Goal: Information Seeking & Learning: Stay updated

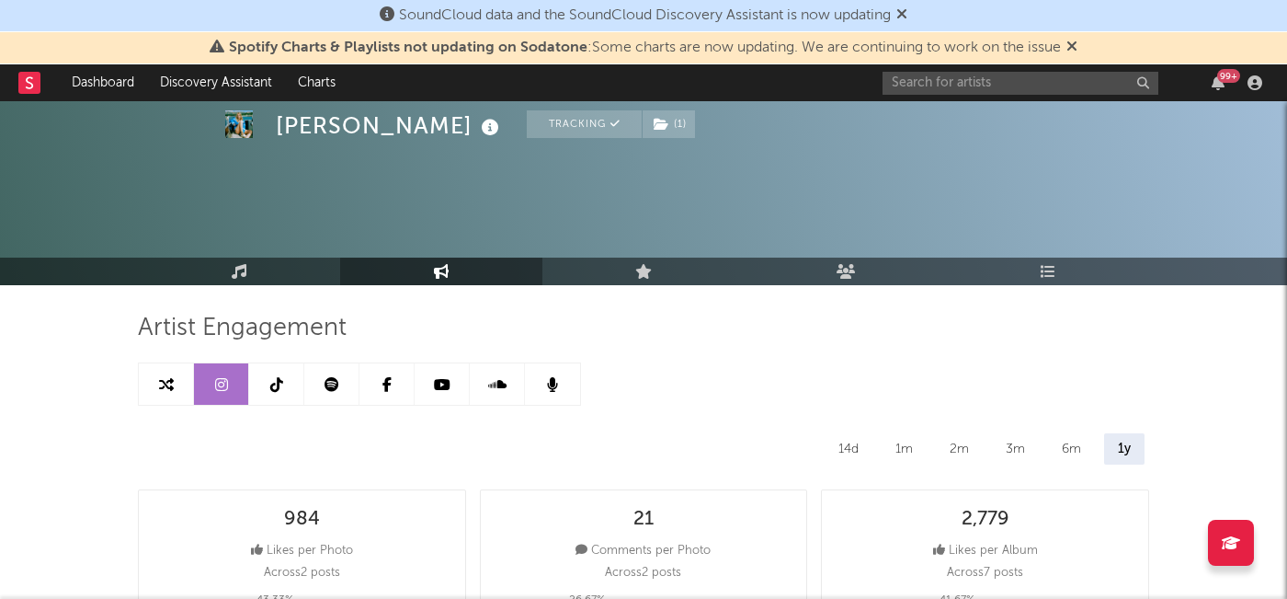
select select "6m"
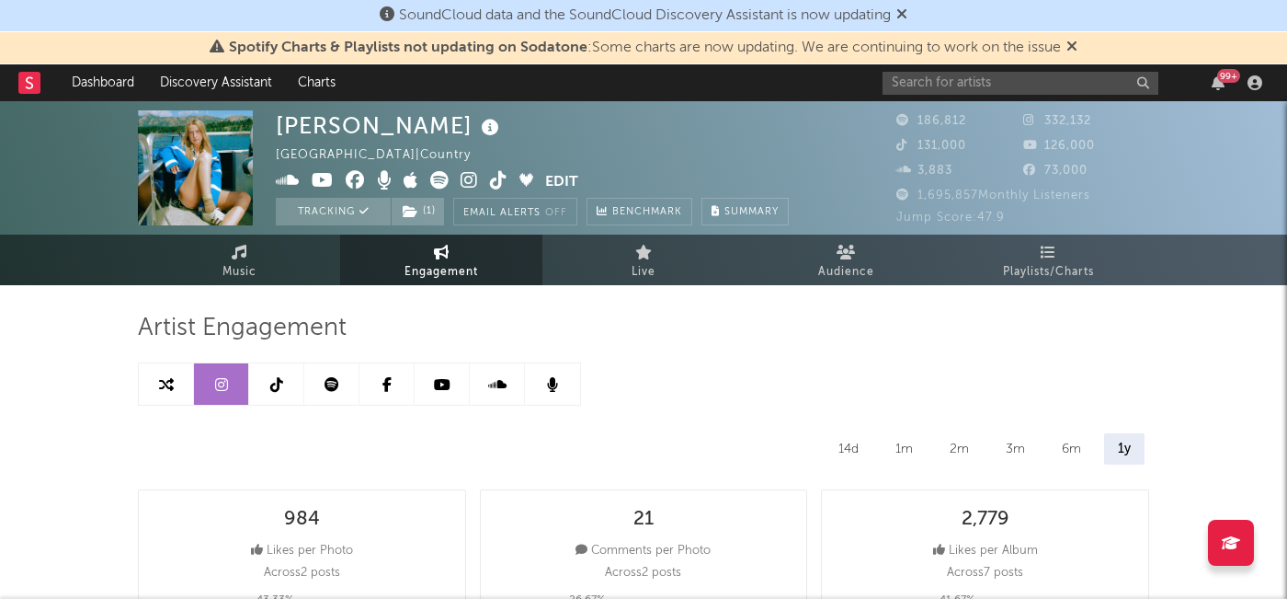
click at [274, 378] on icon at bounding box center [276, 384] width 13 height 15
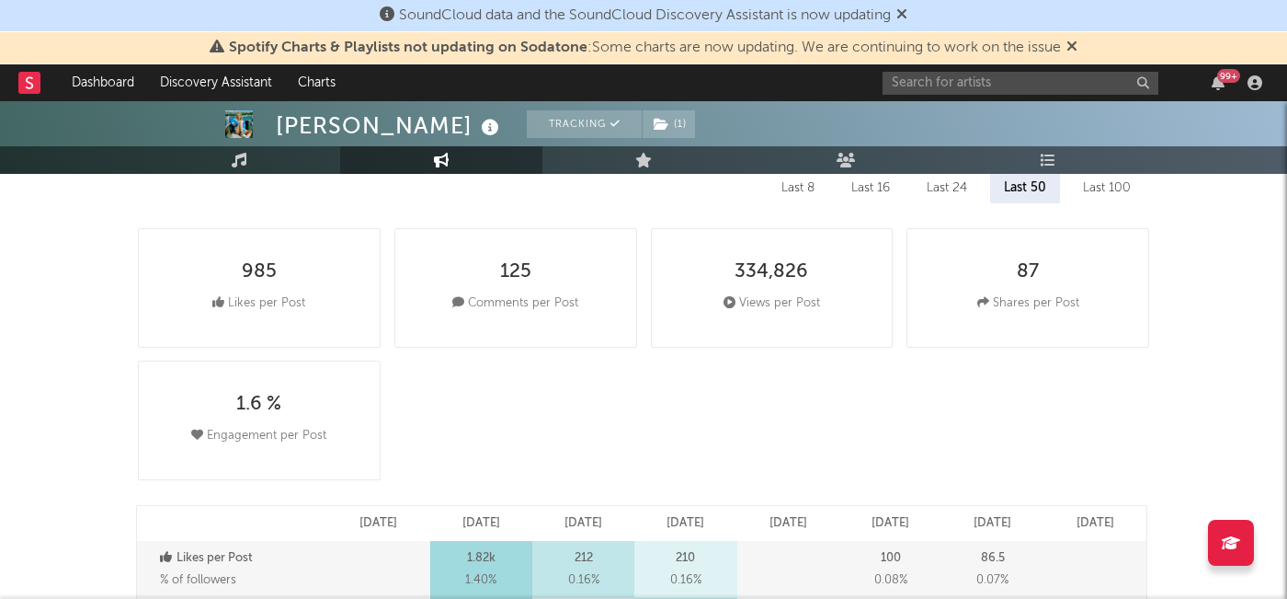
scroll to position [266, 0]
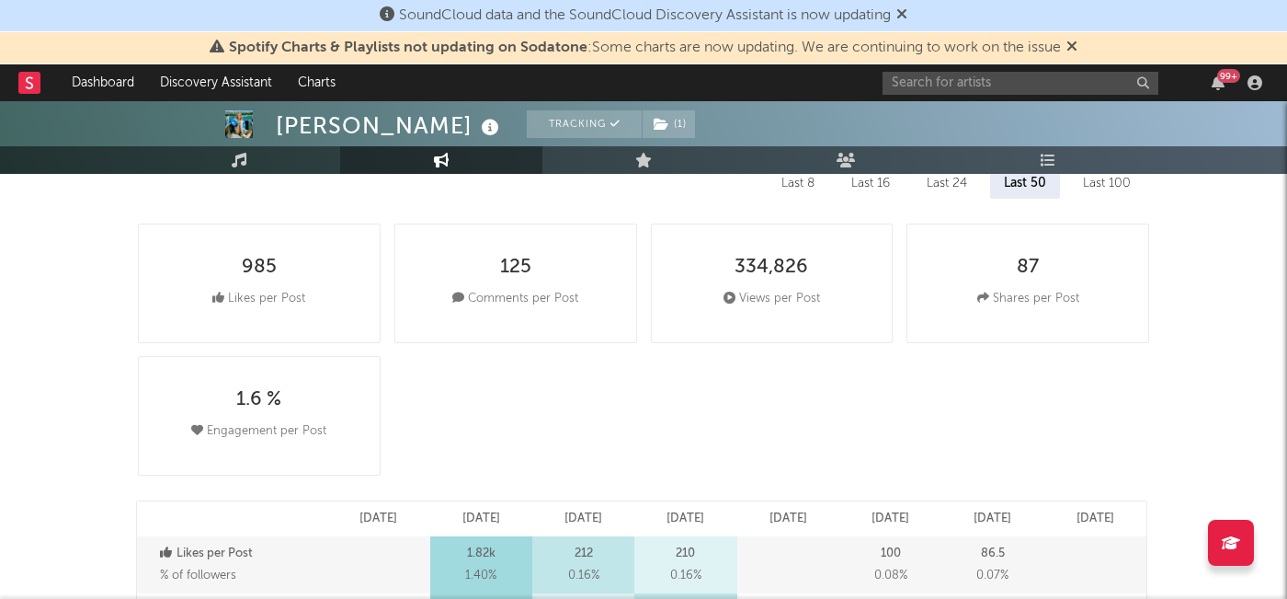
select select "6m"
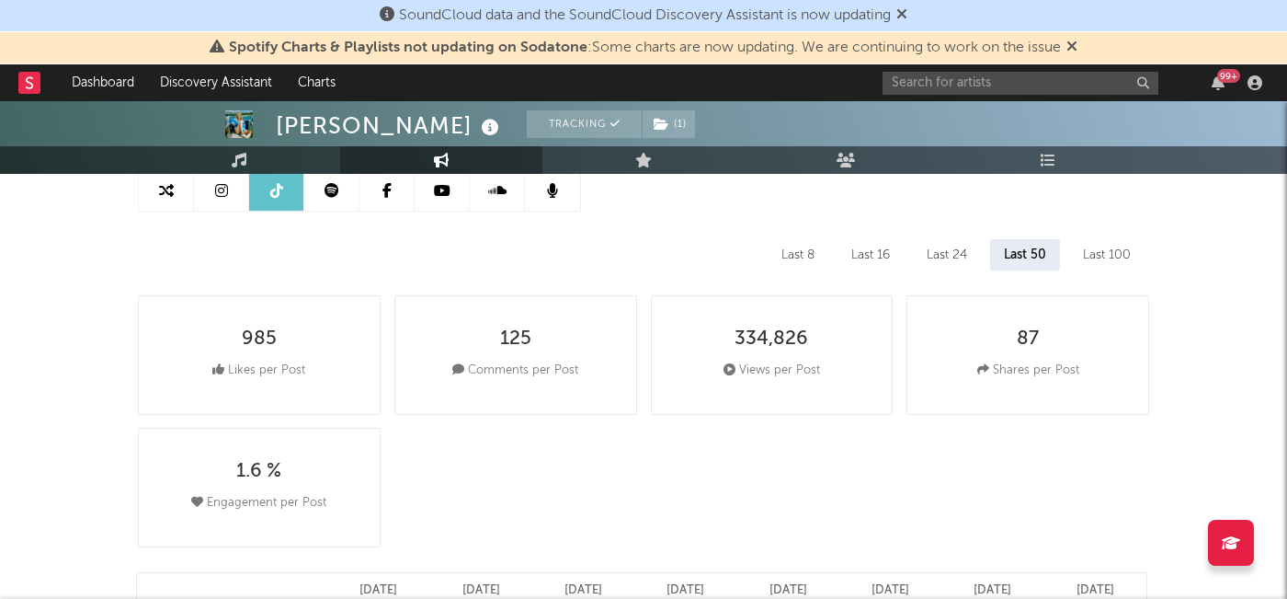
scroll to position [197, 0]
click at [1114, 248] on div "Last 100" at bounding box center [1106, 251] width 75 height 31
click at [1024, 245] on div "Last 50" at bounding box center [1023, 251] width 69 height 31
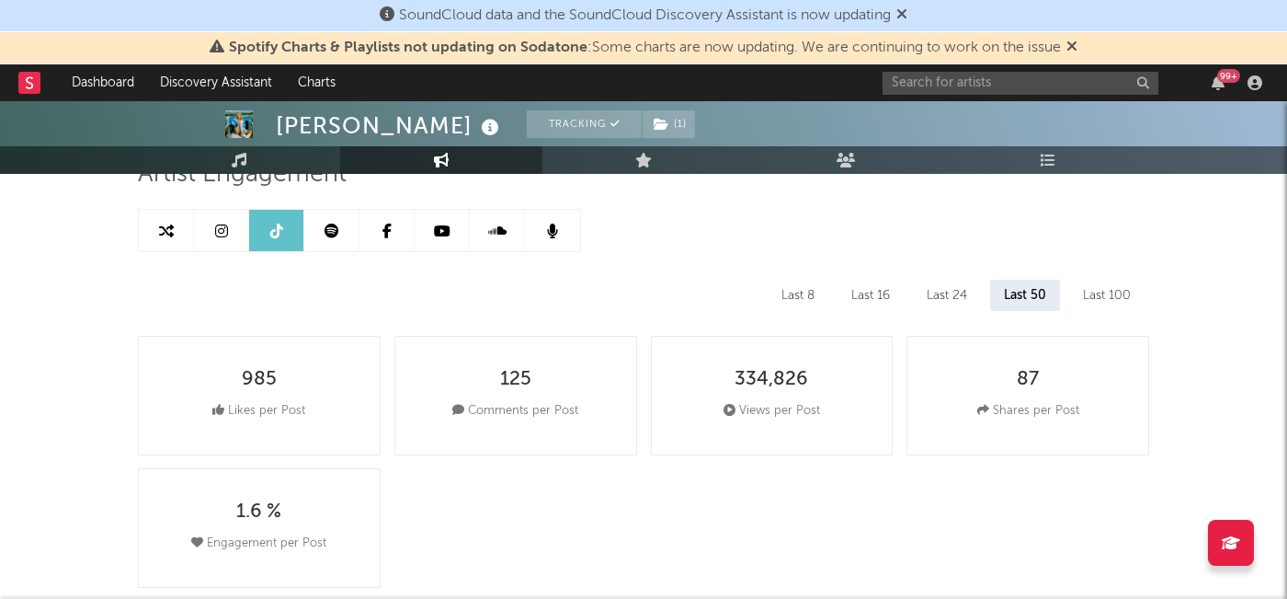
scroll to position [153, 0]
click at [388, 236] on icon at bounding box center [387, 231] width 9 height 15
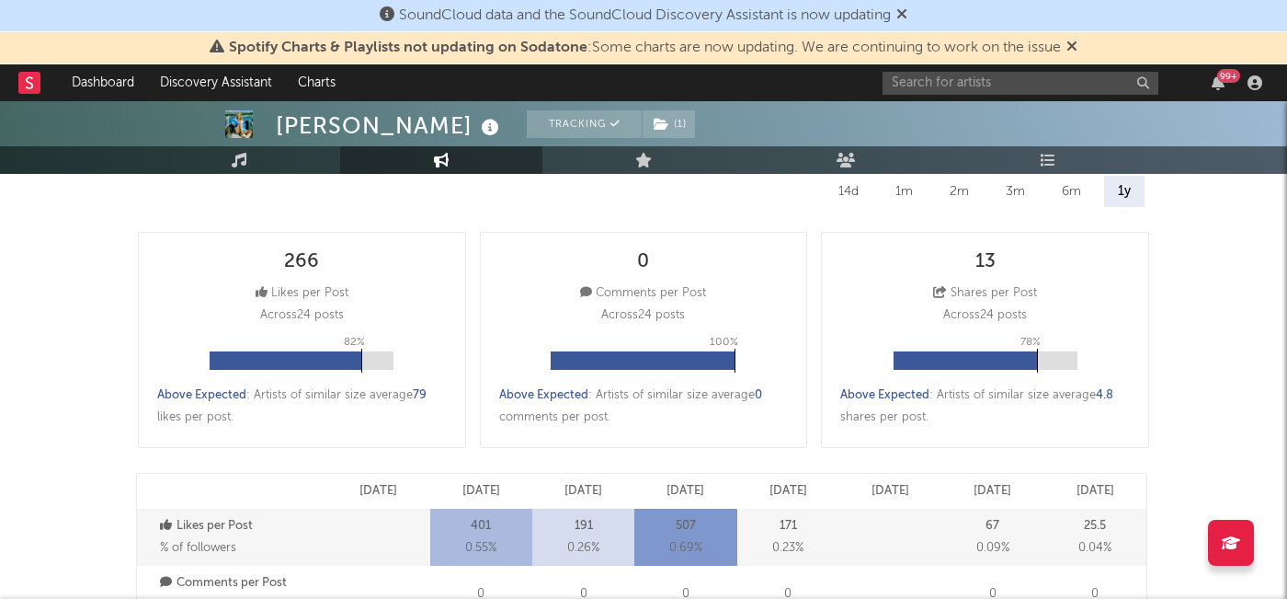
select select "6m"
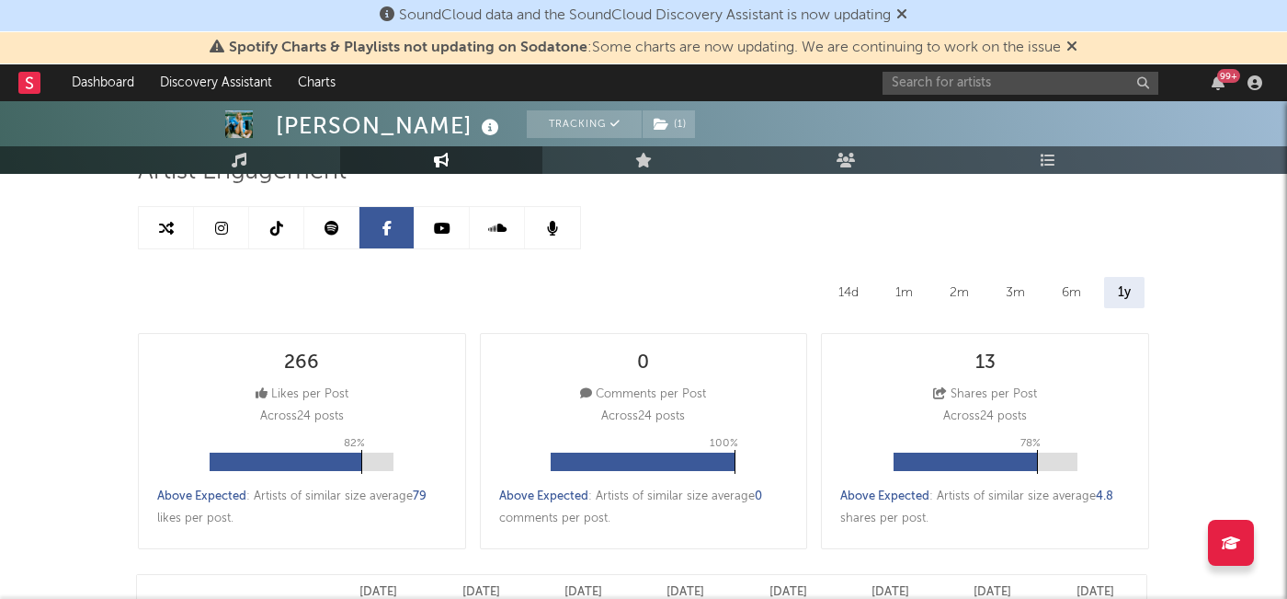
scroll to position [146, 0]
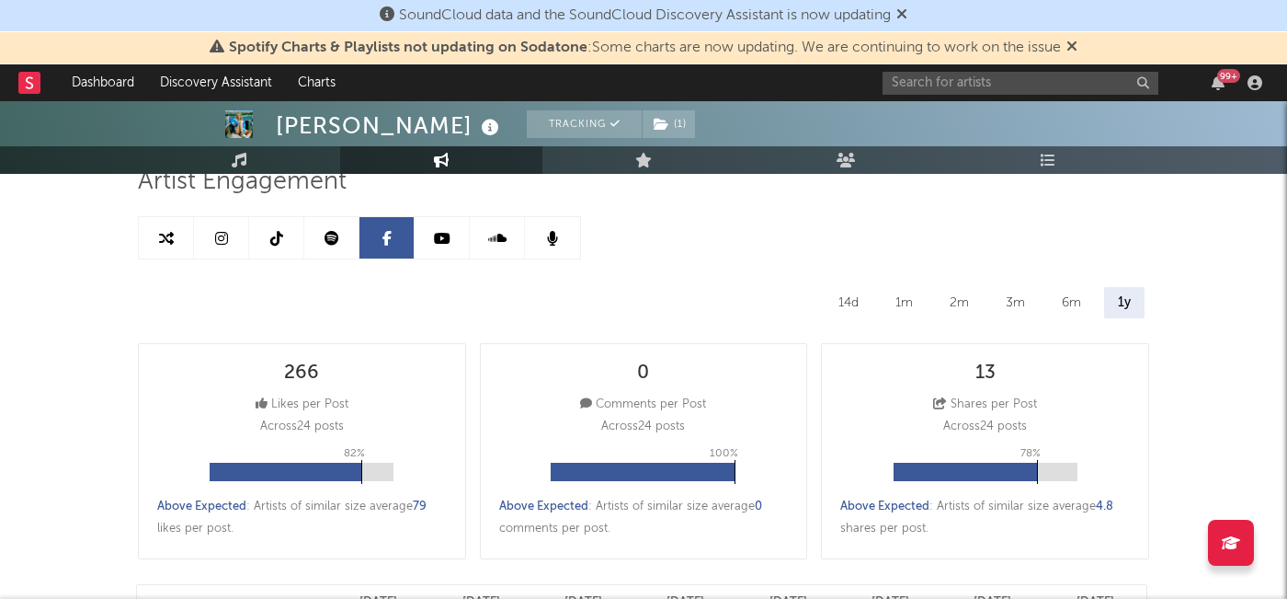
click at [270, 234] on icon at bounding box center [276, 238] width 13 height 15
select select "6m"
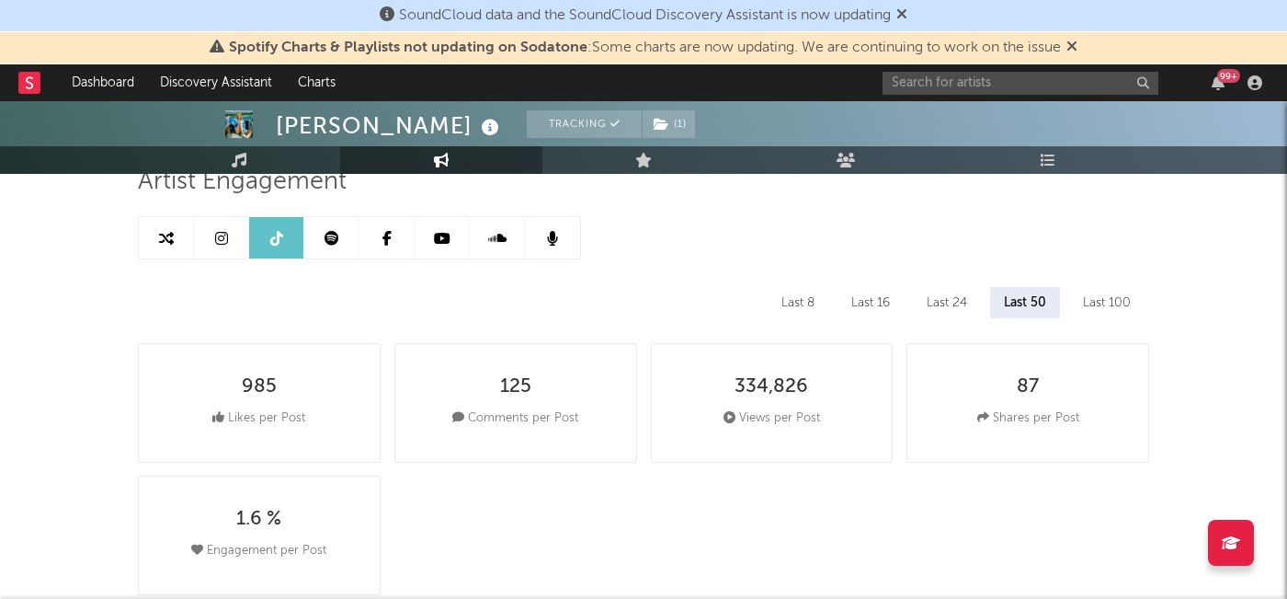
click at [224, 237] on icon at bounding box center [221, 238] width 13 height 15
select select "6m"
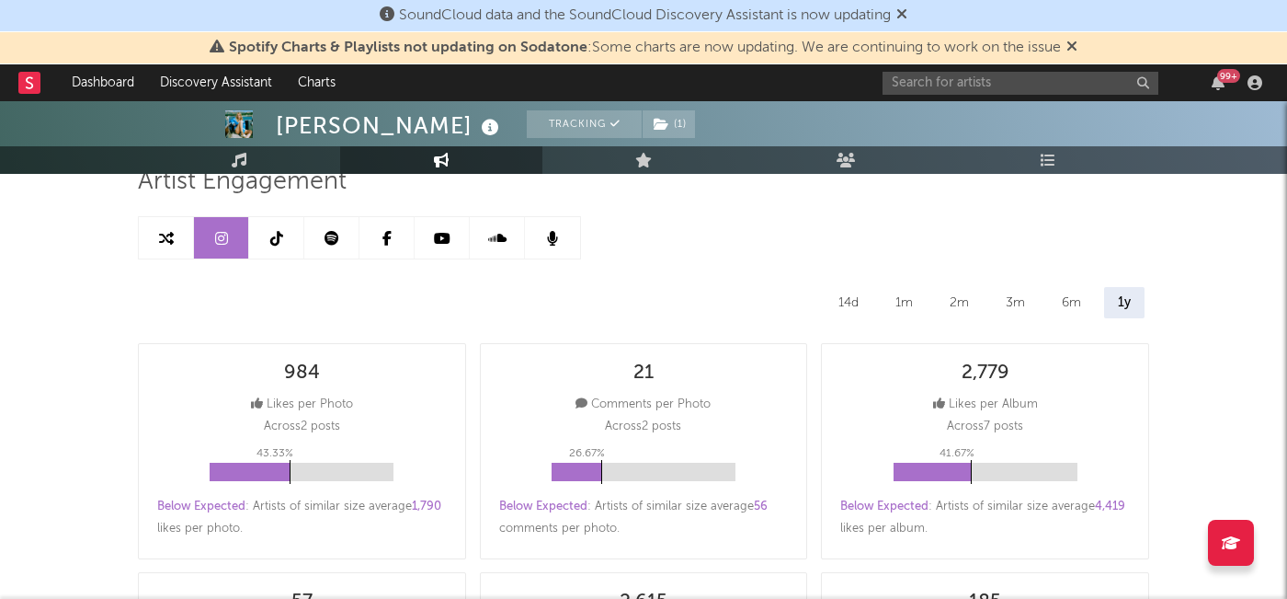
scroll to position [208, 0]
